Goal: Information Seeking & Learning: Learn about a topic

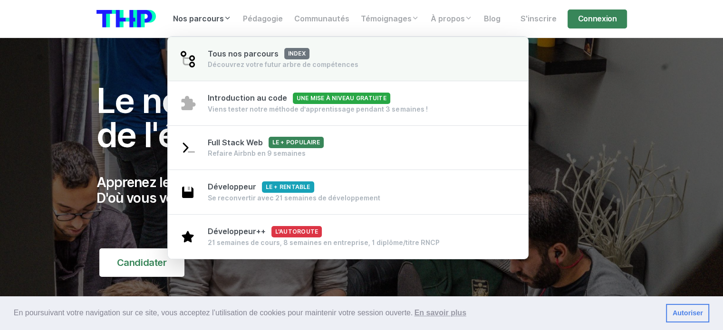
click at [235, 63] on div "Découvrez votre futur arbre de compétences" at bounding box center [283, 65] width 151 height 10
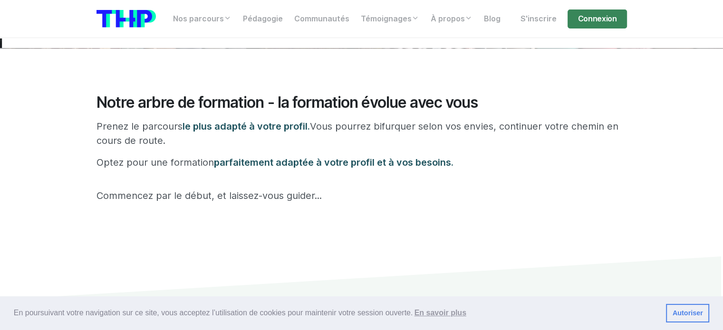
scroll to position [190, 0]
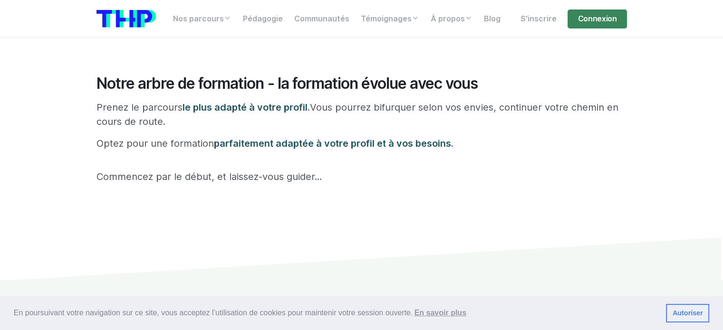
click at [686, 313] on link "Autoriser" at bounding box center [687, 313] width 43 height 19
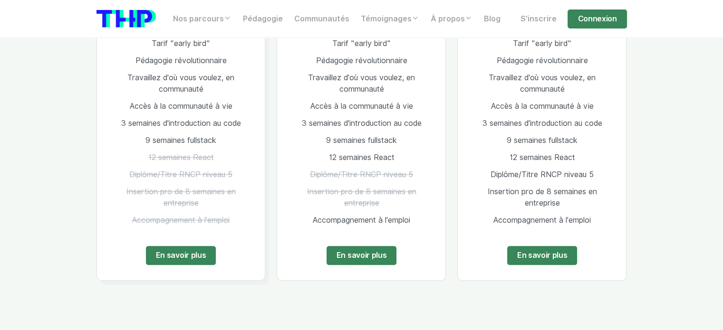
scroll to position [618, 0]
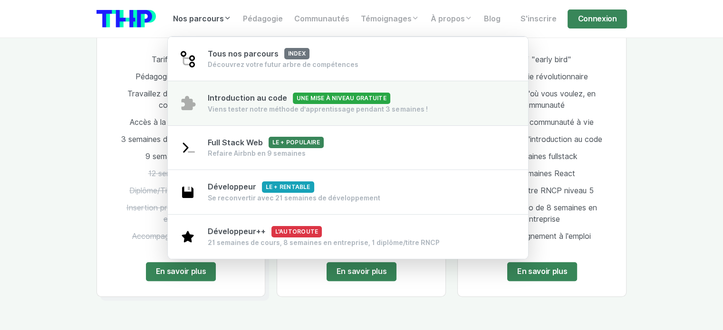
click at [235, 98] on span "Introduction au code Une mise à niveau gratuite" at bounding box center [299, 98] width 183 height 9
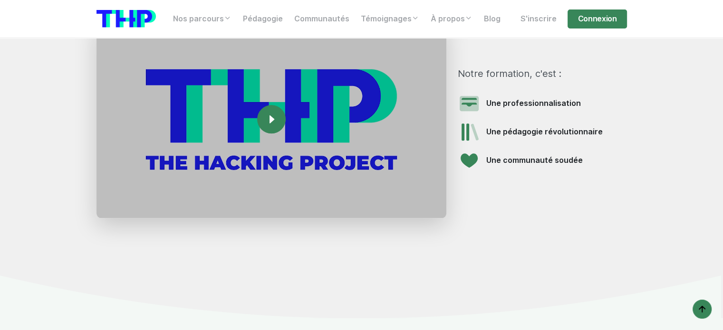
scroll to position [999, 0]
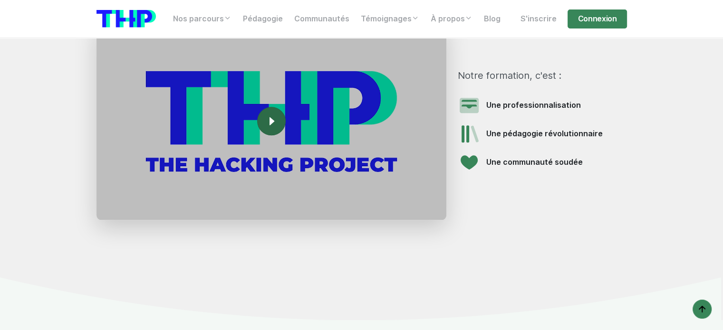
click at [275, 123] on rect at bounding box center [271, 121] width 15 height 15
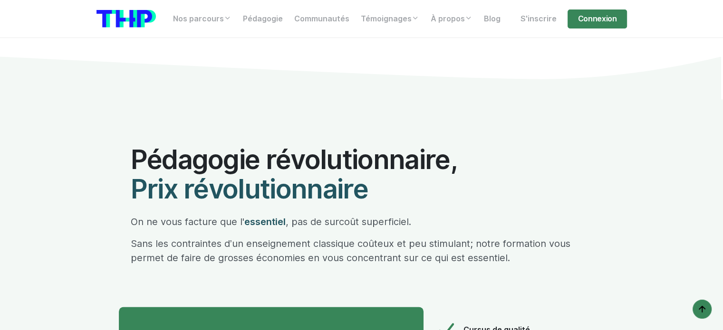
scroll to position [4658, 0]
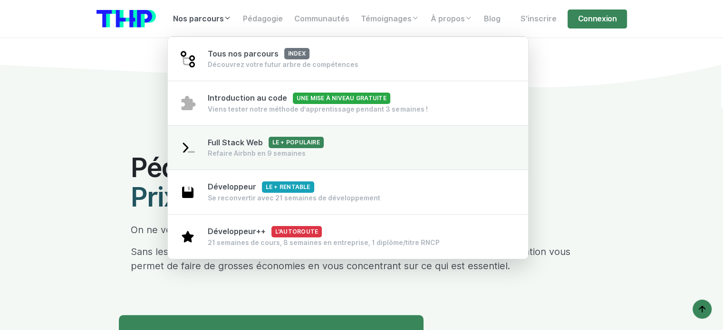
click at [226, 151] on div "Refaire Airbnb en 9 semaines" at bounding box center [266, 154] width 116 height 10
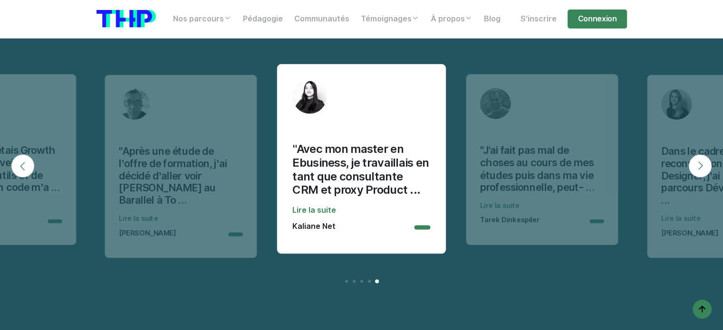
scroll to position [8940, 0]
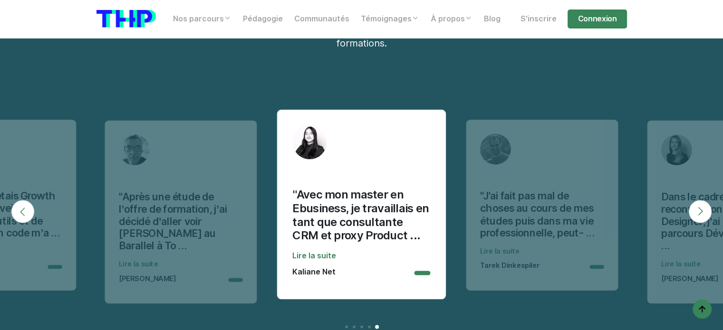
click at [702, 200] on button "Next" at bounding box center [700, 211] width 23 height 23
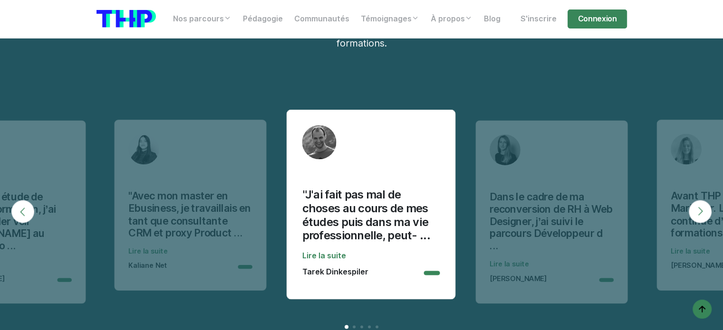
click at [702, 200] on button "Next" at bounding box center [700, 211] width 23 height 23
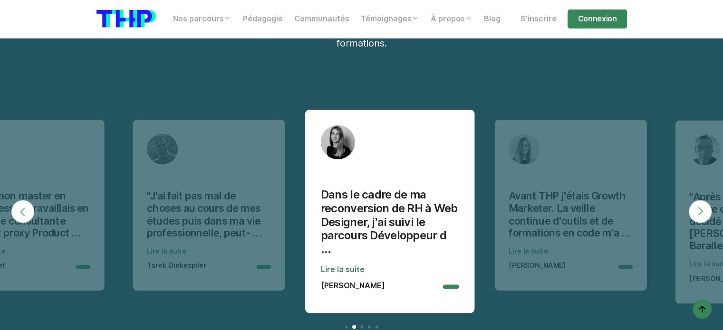
click at [702, 200] on button "Next" at bounding box center [700, 211] width 23 height 23
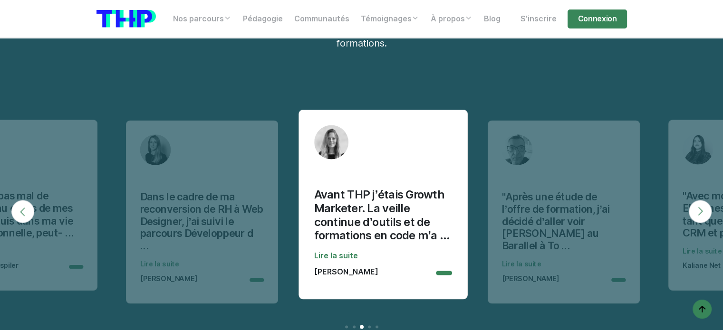
click at [702, 200] on button "Next" at bounding box center [700, 211] width 23 height 23
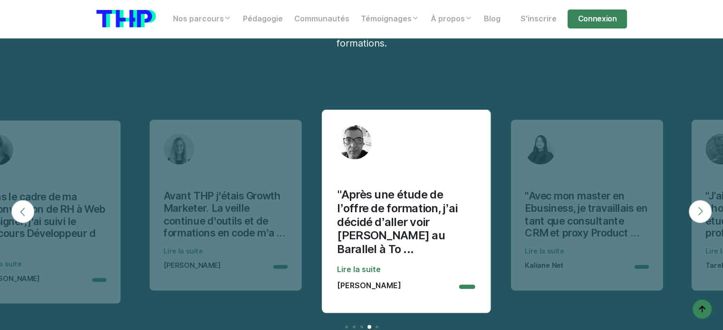
click at [702, 200] on button "Next" at bounding box center [700, 211] width 23 height 23
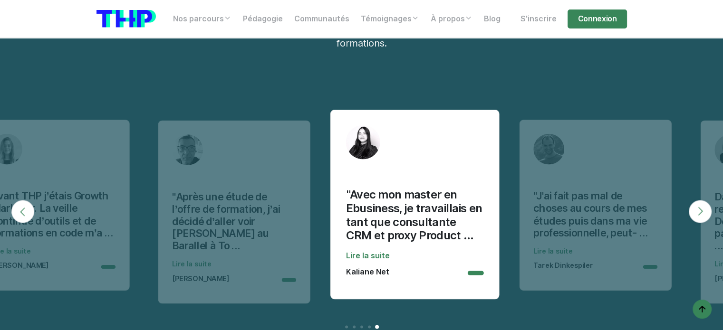
click at [702, 200] on button "Next" at bounding box center [700, 211] width 23 height 23
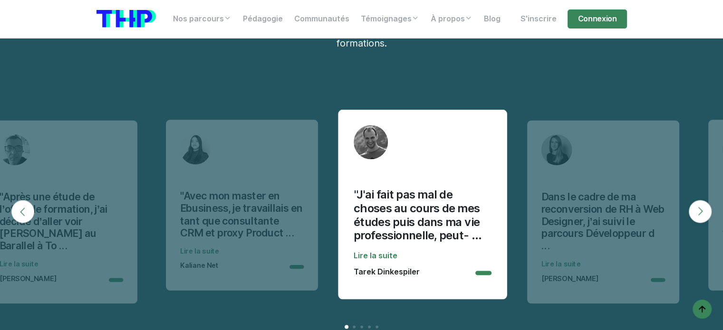
click at [702, 200] on button "Next" at bounding box center [700, 211] width 23 height 23
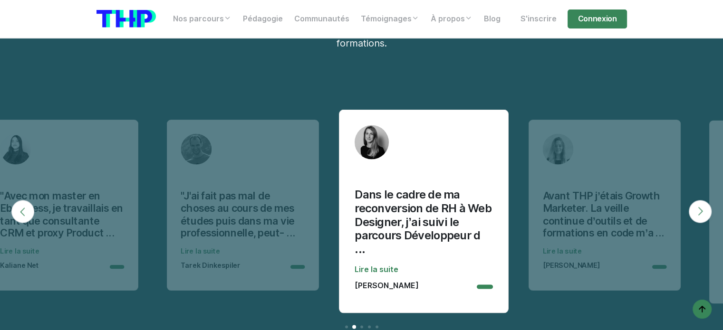
click at [702, 200] on button "Next" at bounding box center [700, 211] width 23 height 23
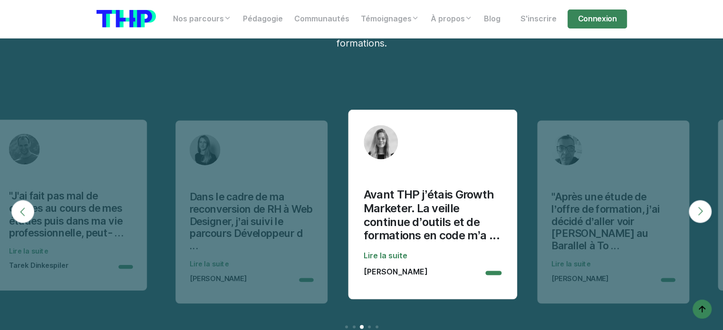
click at [702, 200] on button "Next" at bounding box center [700, 211] width 23 height 23
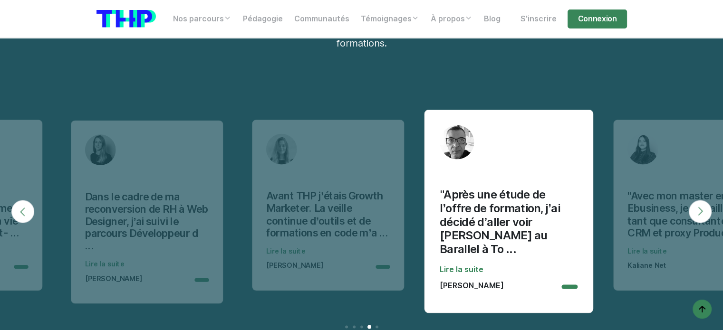
click at [702, 200] on button "Next" at bounding box center [700, 211] width 23 height 23
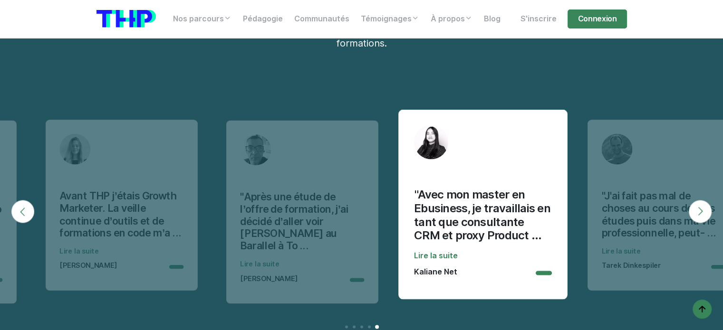
click at [702, 200] on button "Next" at bounding box center [700, 211] width 23 height 23
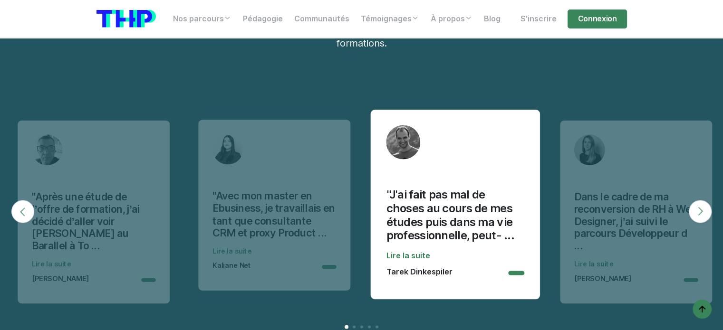
click at [702, 200] on button "Next" at bounding box center [700, 211] width 23 height 23
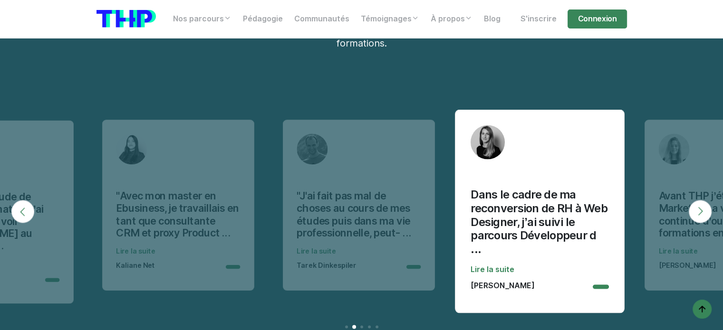
click at [702, 200] on button "Next" at bounding box center [700, 211] width 23 height 23
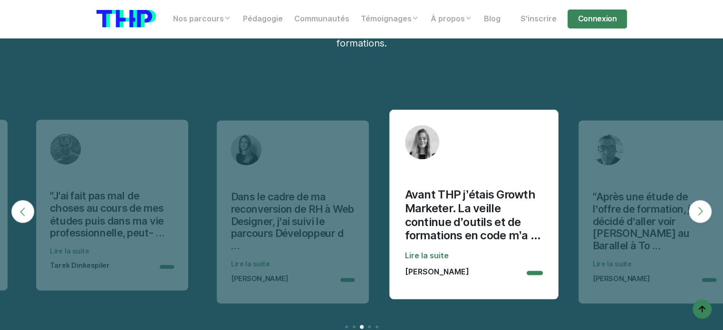
click at [702, 200] on button "Next" at bounding box center [700, 211] width 23 height 23
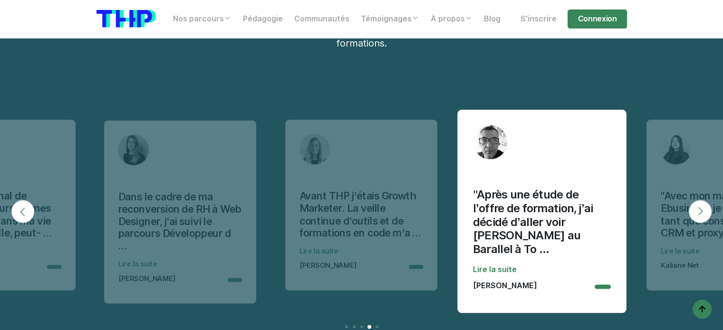
click at [702, 200] on button "Next" at bounding box center [700, 211] width 23 height 23
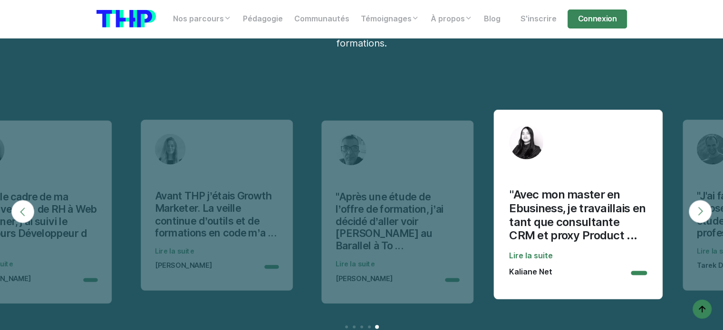
click at [702, 200] on button "Next" at bounding box center [700, 211] width 23 height 23
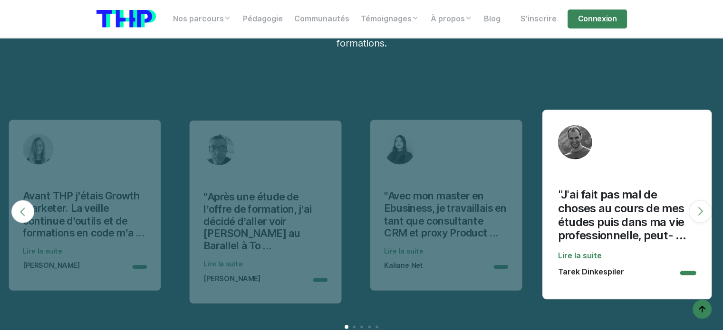
click at [702, 200] on button "Next" at bounding box center [700, 211] width 23 height 23
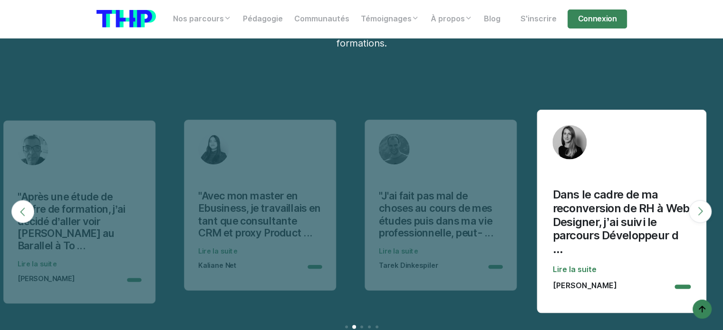
click at [702, 200] on button "Next" at bounding box center [700, 211] width 23 height 23
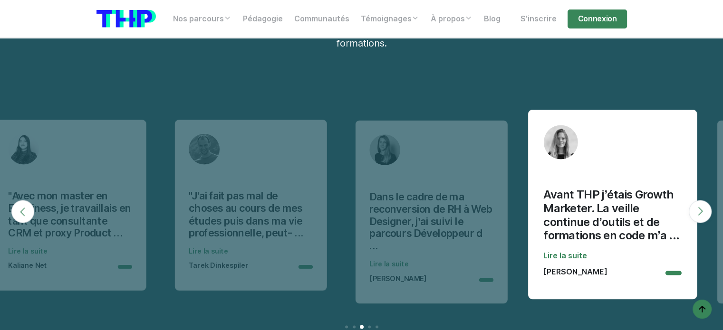
click at [702, 200] on button "Next" at bounding box center [700, 211] width 23 height 23
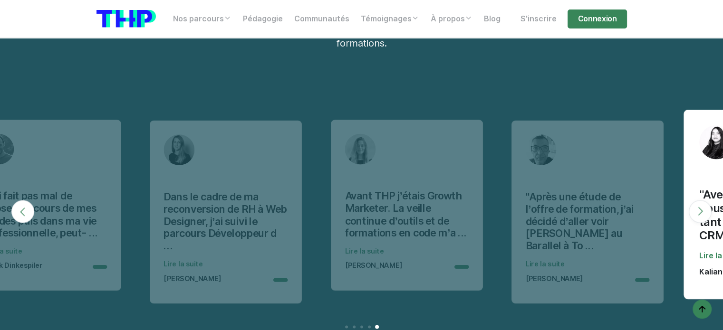
click at [702, 200] on button "Next" at bounding box center [700, 211] width 23 height 23
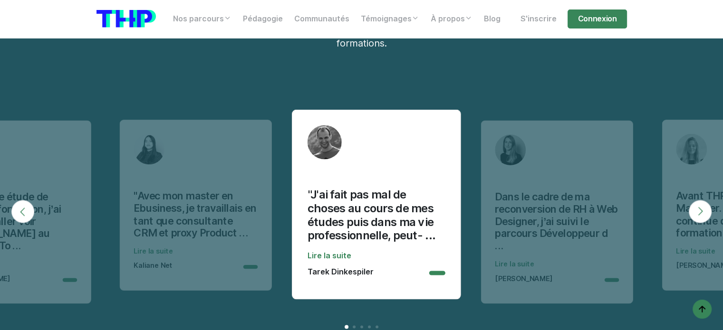
click at [702, 200] on button "Next" at bounding box center [700, 211] width 23 height 23
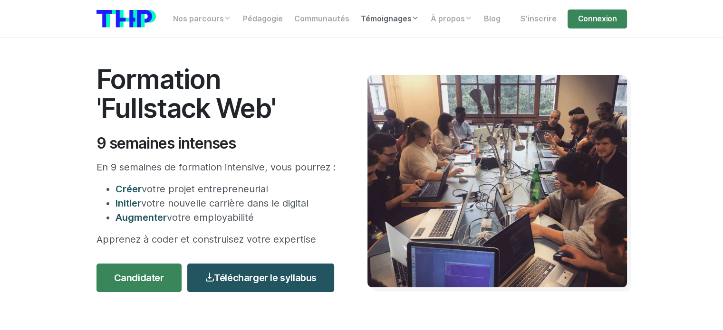
scroll to position [0, 0]
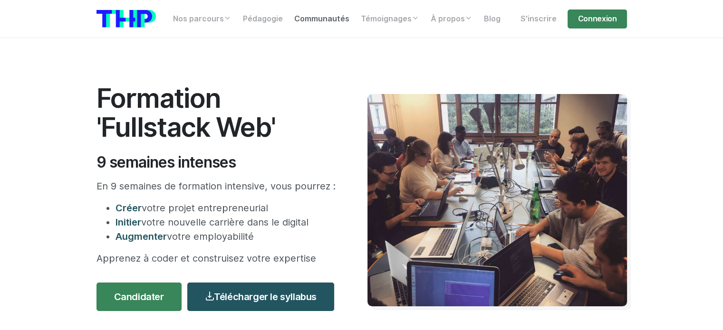
click at [318, 19] on link "Communautés" at bounding box center [322, 19] width 67 height 19
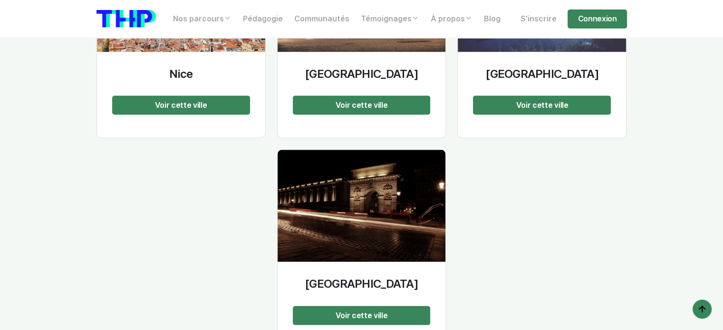
scroll to position [1950, 0]
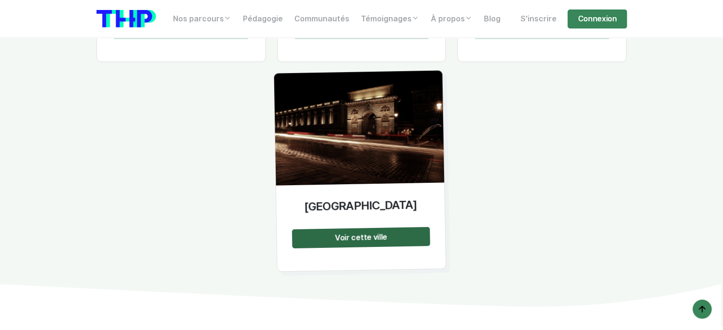
click at [358, 233] on span "Voir cette ville" at bounding box center [361, 238] width 52 height 10
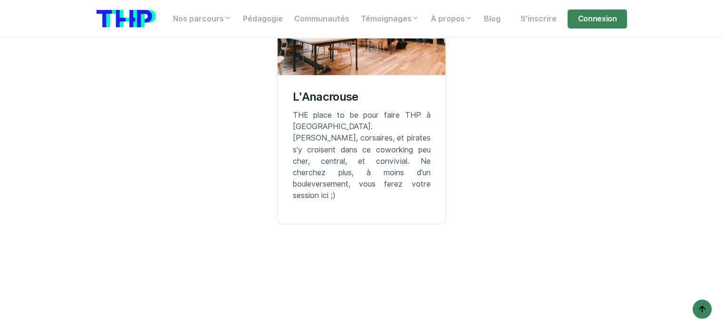
scroll to position [1569, 0]
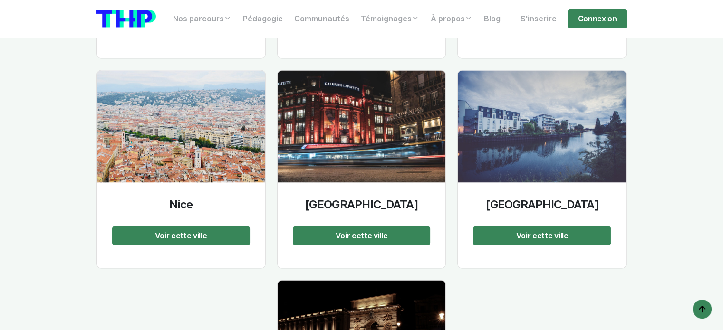
scroll to position [1712, 0]
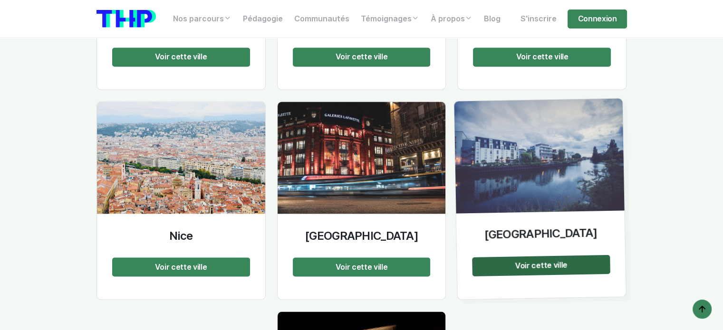
click at [538, 260] on span "Voir cette ville" at bounding box center [541, 265] width 52 height 10
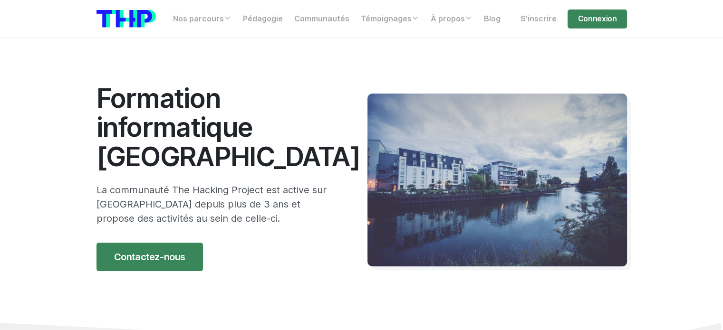
click at [118, 18] on img at bounding box center [126, 19] width 59 height 18
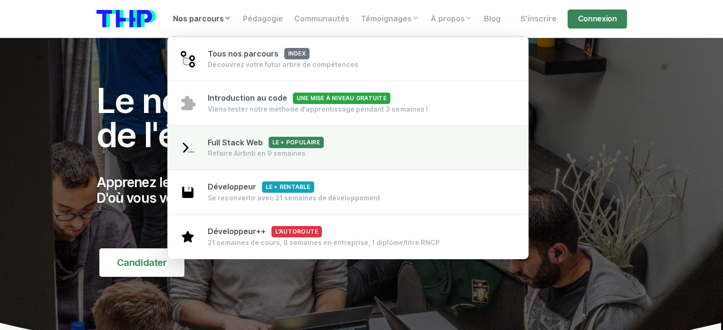
click at [234, 146] on span "Full Stack Web Le + populaire" at bounding box center [266, 142] width 116 height 9
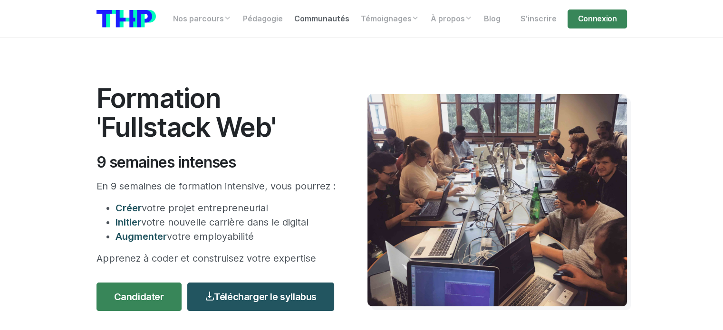
click at [330, 23] on link "Communautés" at bounding box center [322, 19] width 67 height 19
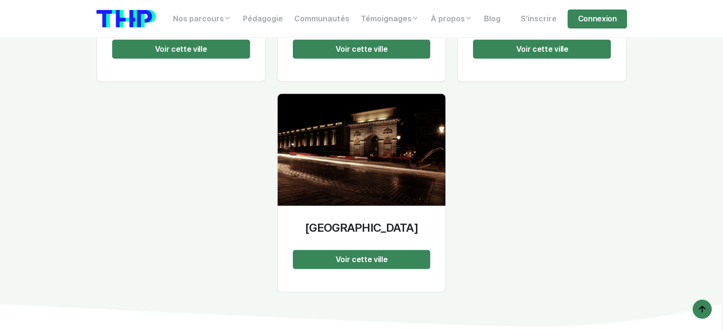
scroll to position [1950, 0]
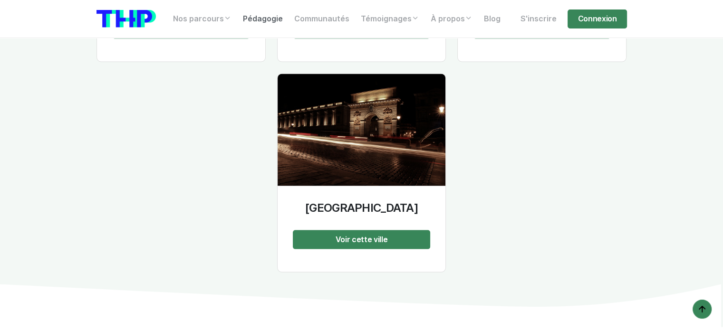
click at [263, 21] on link "Pédagogie" at bounding box center [262, 19] width 51 height 19
